Goal: Task Accomplishment & Management: Complete application form

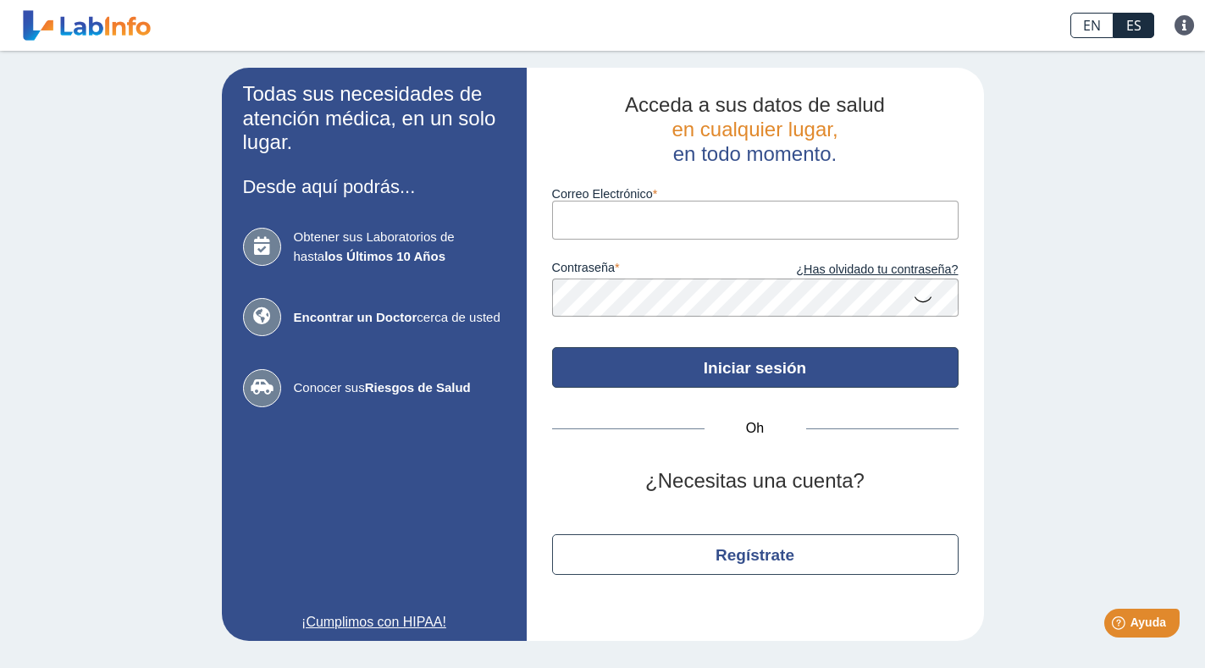
type input "[EMAIL_ADDRESS][DOMAIN_NAME]"
click at [695, 374] on button "Iniciar sesión" at bounding box center [755, 367] width 406 height 41
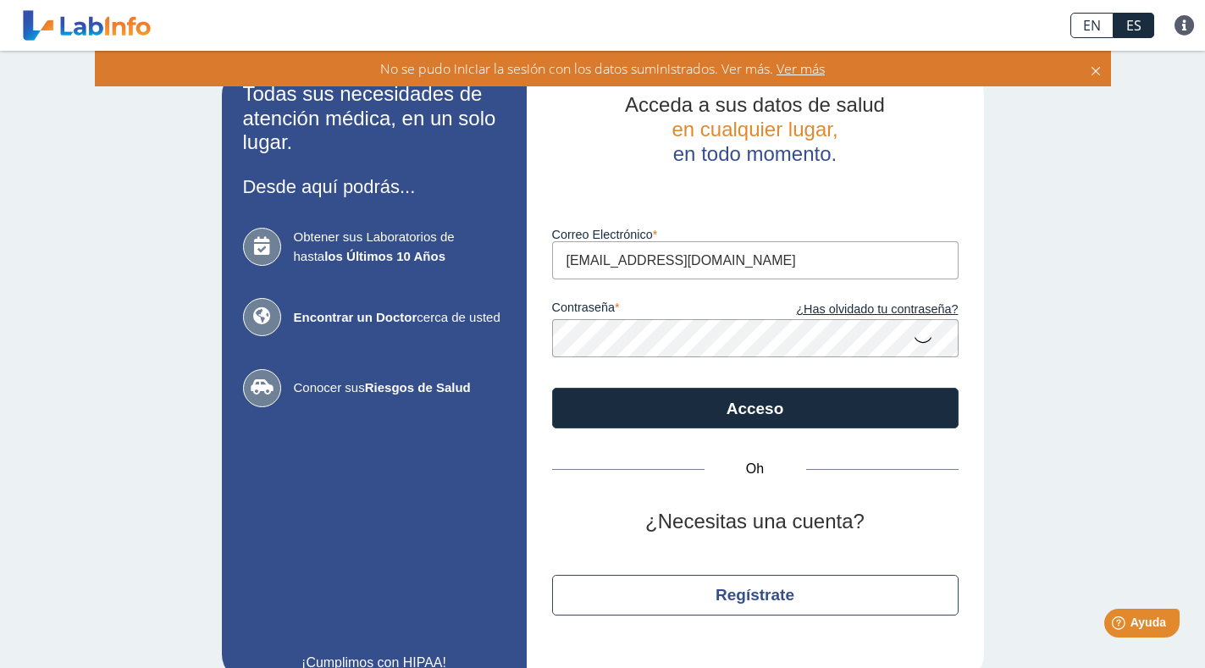
click at [1093, 68] on icon at bounding box center [1096, 68] width 14 height 19
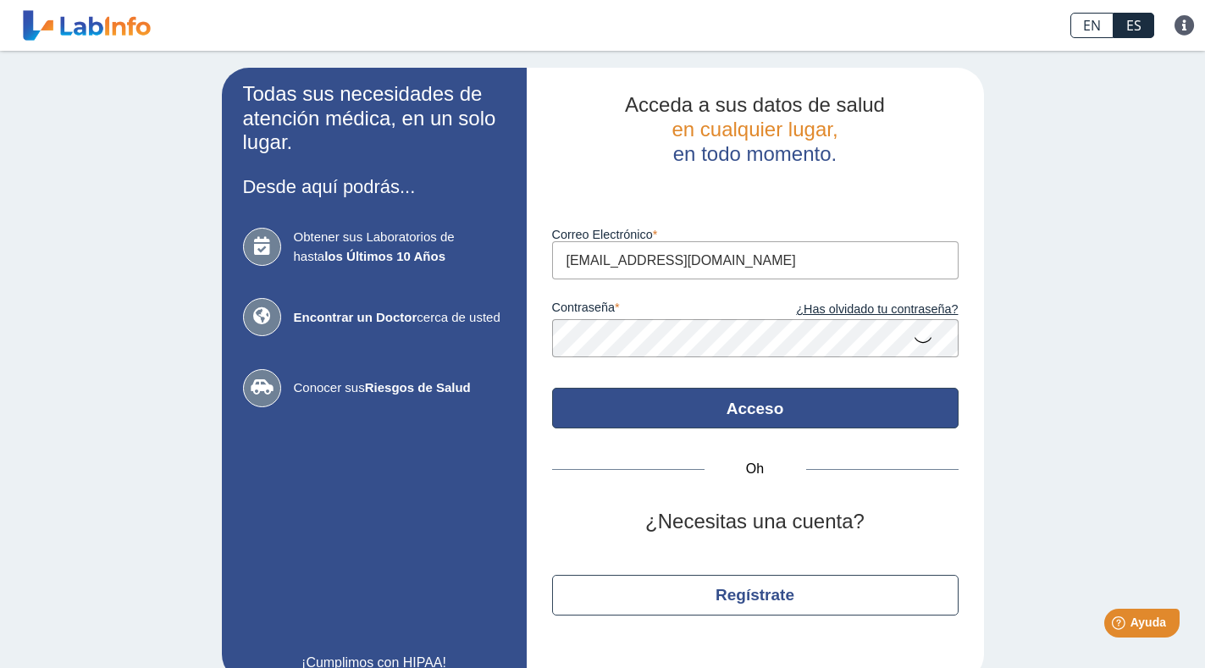
click at [714, 406] on button "Acceso" at bounding box center [755, 408] width 406 height 41
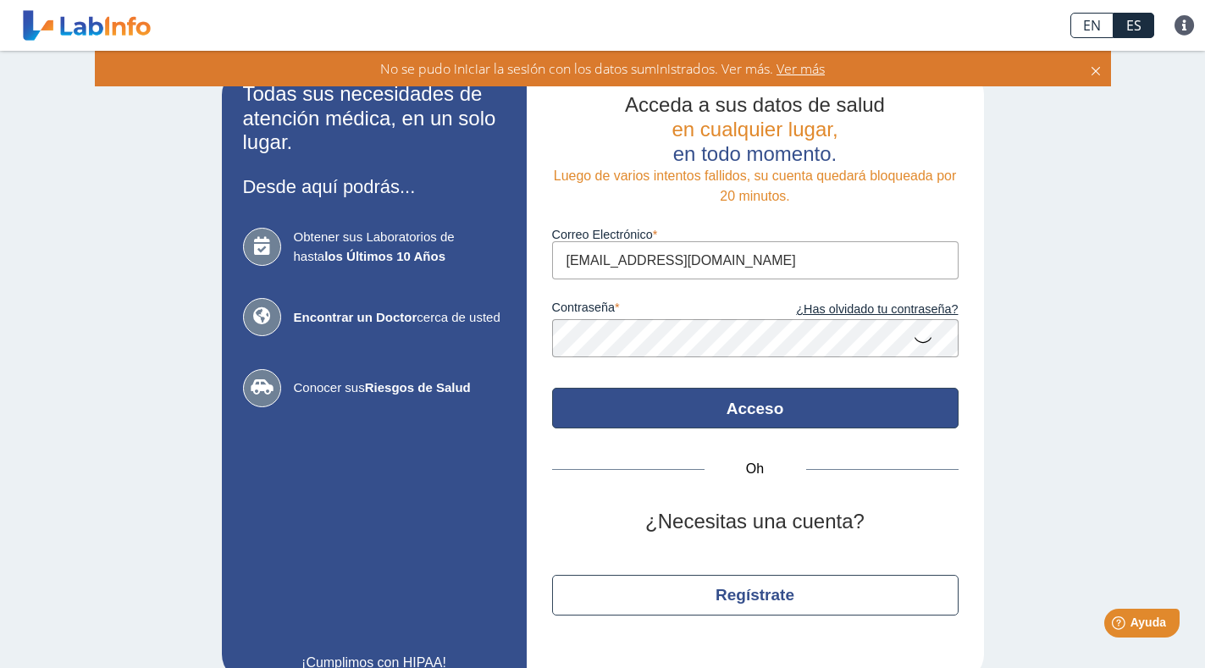
click at [703, 404] on button "Acceso" at bounding box center [755, 408] width 406 height 41
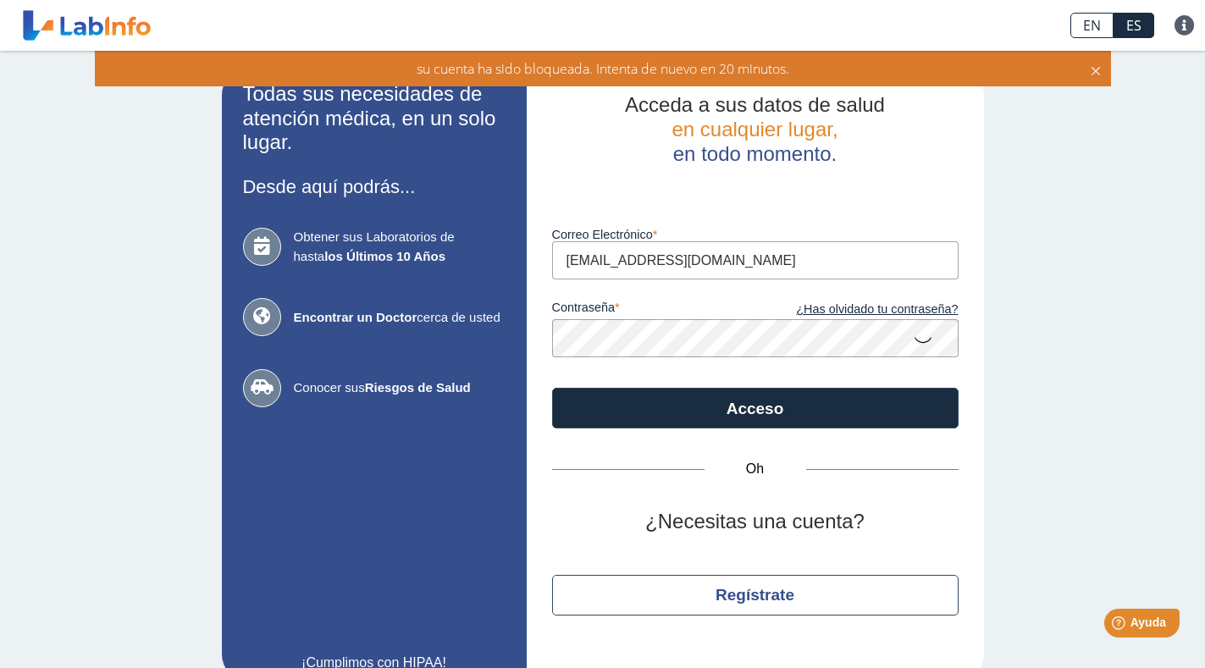
click at [914, 337] on icon at bounding box center [923, 339] width 20 height 33
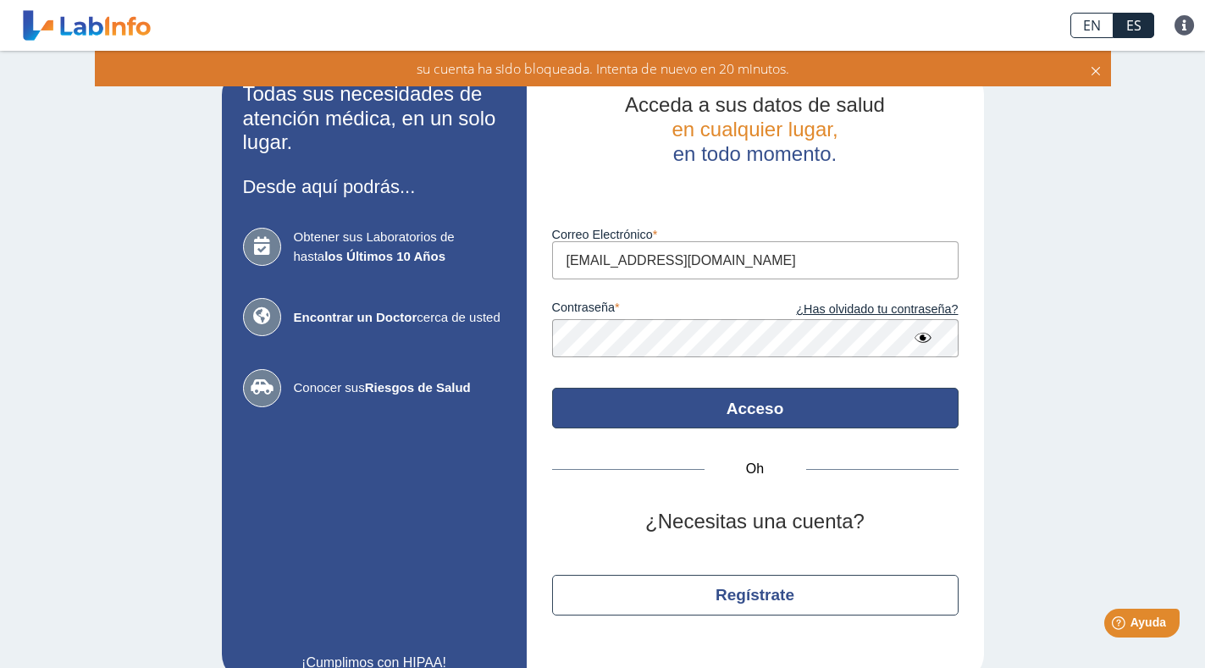
click at [733, 415] on font "Acceso" at bounding box center [755, 409] width 58 height 18
click at [1089, 66] on icon at bounding box center [1096, 68] width 14 height 19
